Goal: Find specific page/section: Find specific page/section

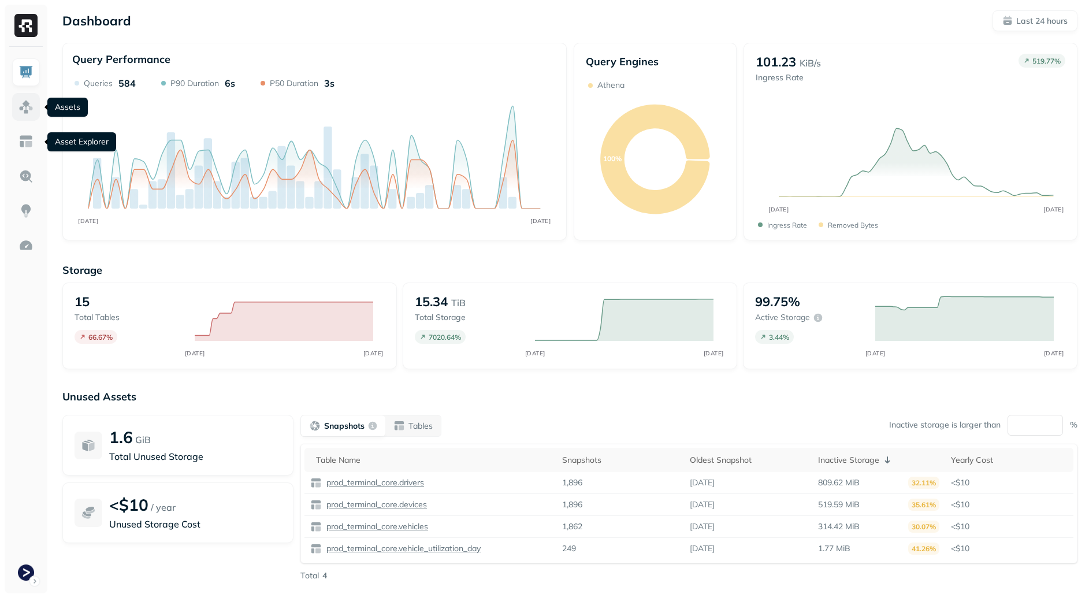
click at [24, 110] on img at bounding box center [25, 106] width 15 height 15
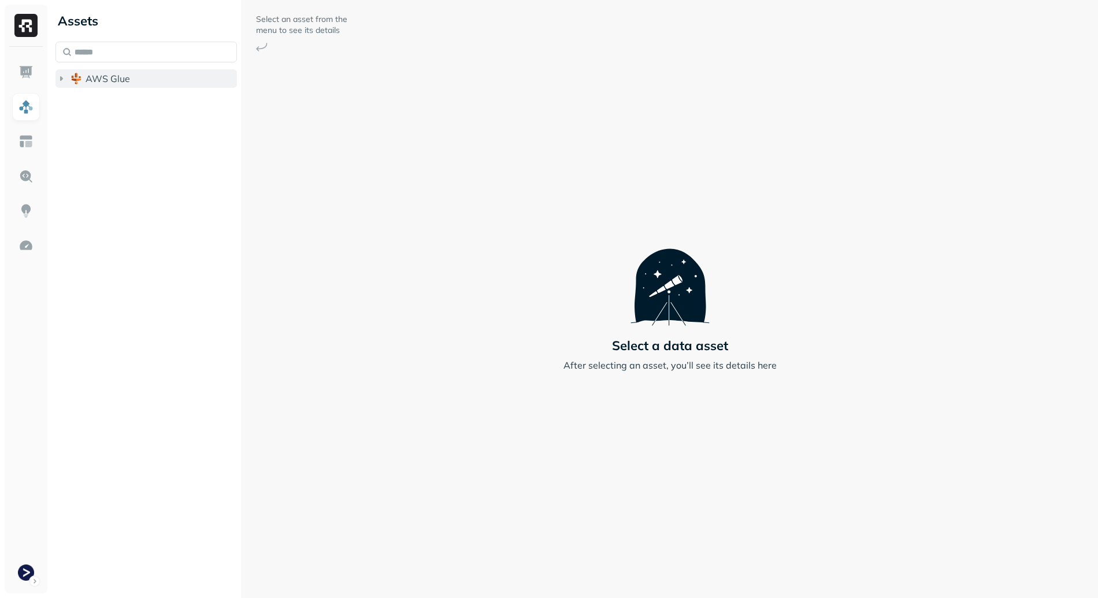
drag, startPoint x: 118, startPoint y: 76, endPoint x: 120, endPoint y: 86, distance: 10.1
click at [118, 76] on span "AWS Glue" at bounding box center [108, 79] width 44 height 12
click at [159, 108] on button "prod_terminal_core" at bounding box center [152, 100] width 170 height 18
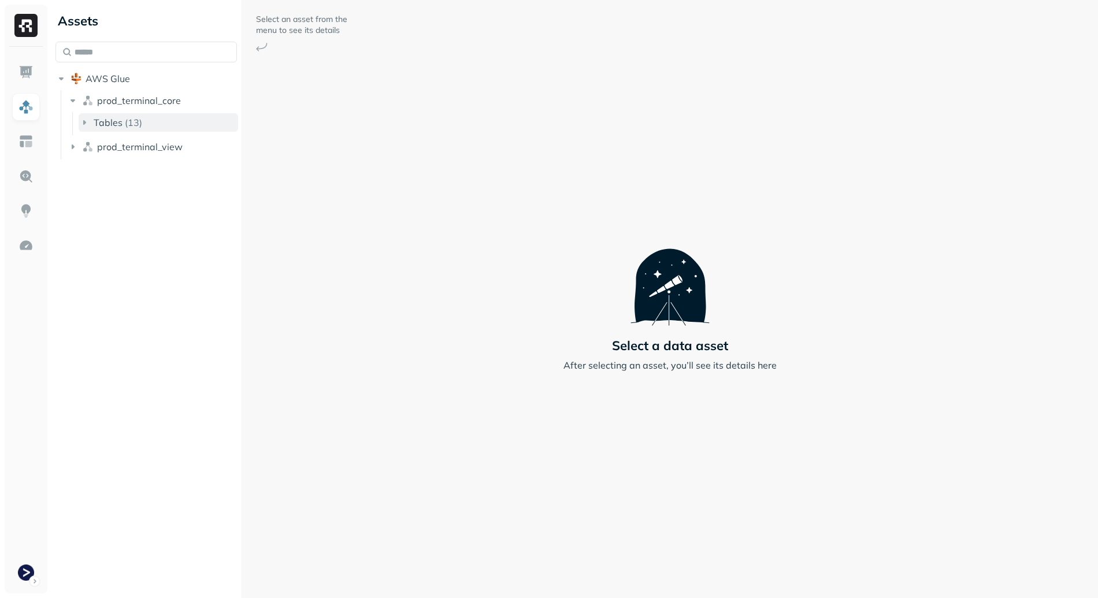
click at [148, 124] on button "Tables ( 13 )" at bounding box center [158, 122] width 159 height 18
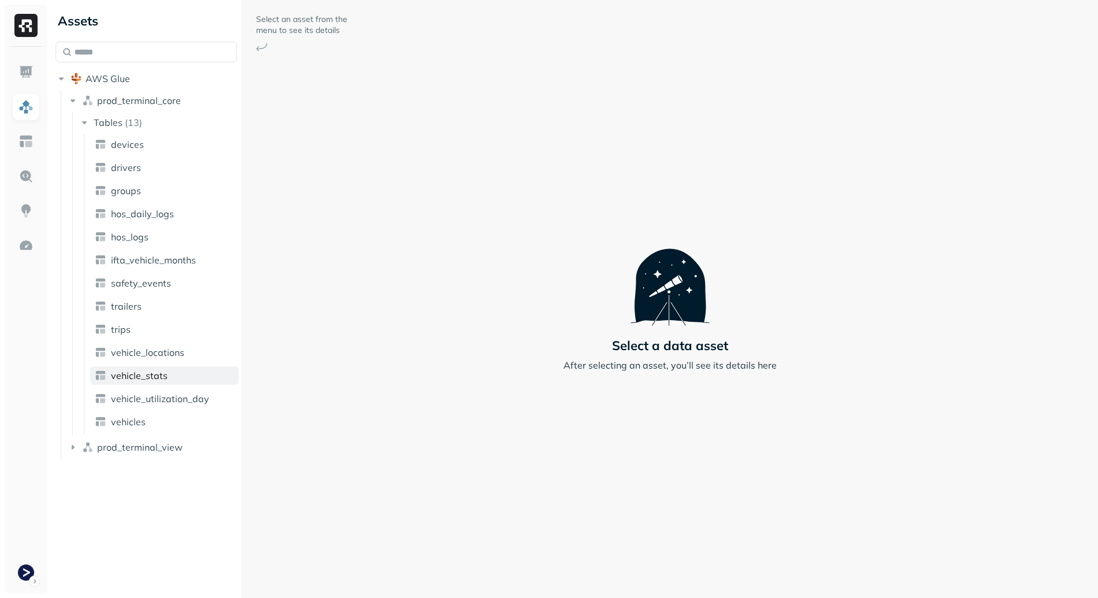
click at [150, 380] on span "vehicle_stats" at bounding box center [139, 376] width 57 height 12
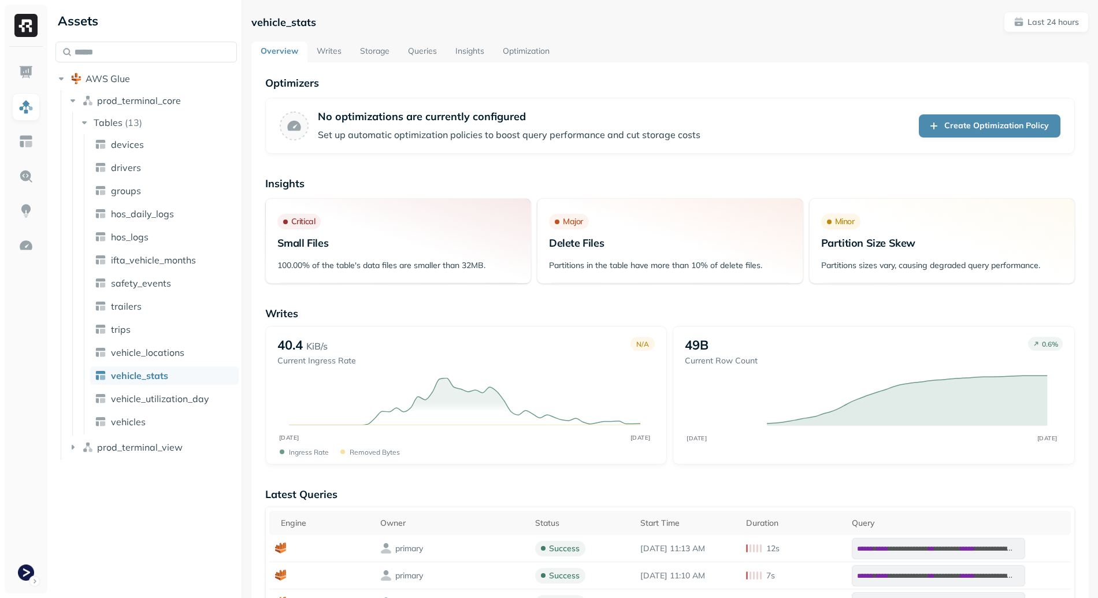
click at [328, 49] on link "Writes" at bounding box center [328, 52] width 43 height 21
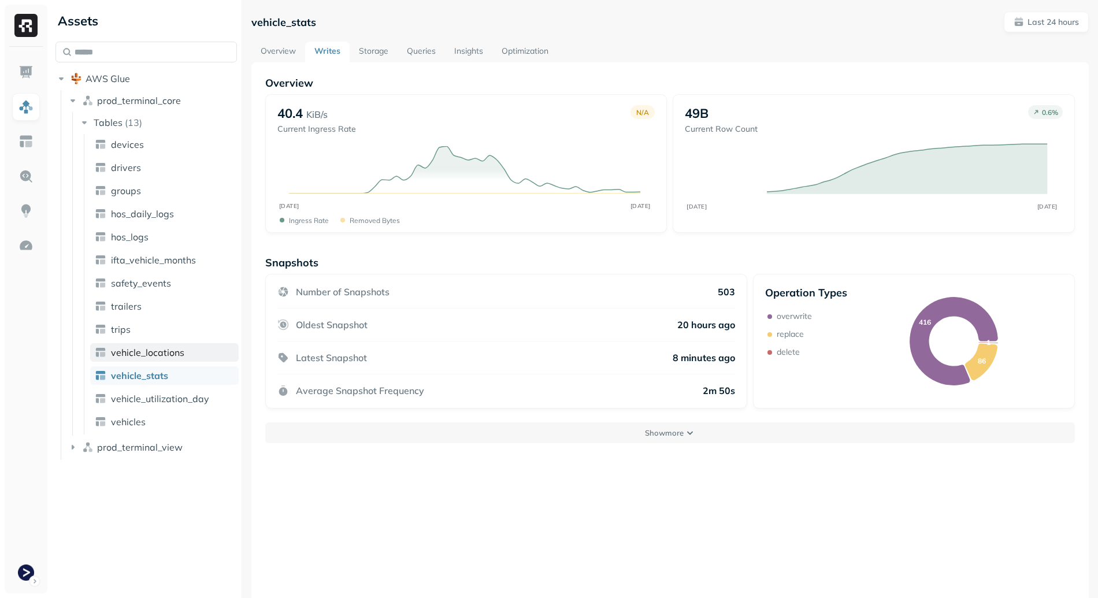
click at [179, 355] on span "vehicle_locations" at bounding box center [147, 353] width 73 height 12
